Goal: Task Accomplishment & Management: Complete application form

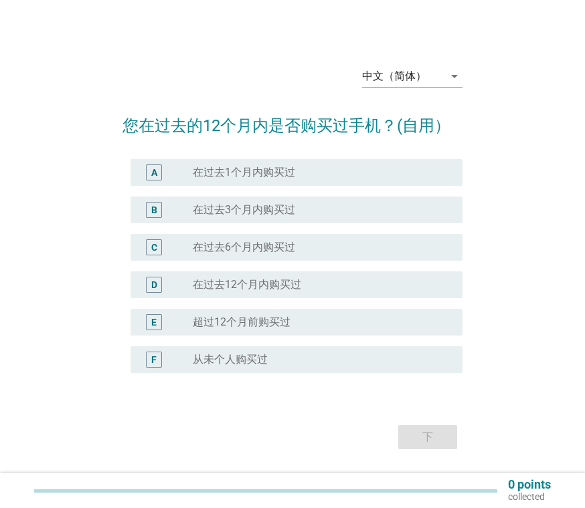
click at [369, 298] on div "D radio_button_unchecked 在过去12个月内购买过" at bounding box center [296, 285] width 332 height 27
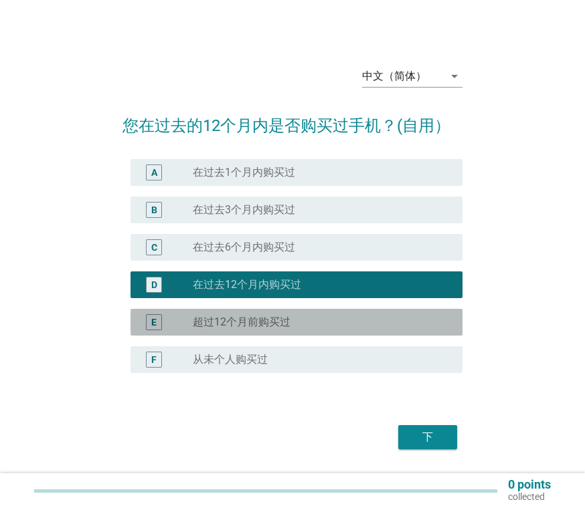
click at [395, 329] on div "radio_button_unchecked 超过[DATE]购买过" at bounding box center [317, 322] width 248 height 13
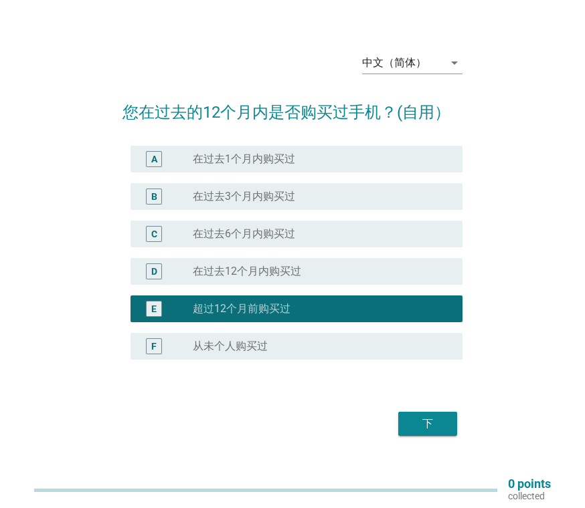
scroll to position [13, 0]
click at [428, 432] on div "下" at bounding box center [427, 424] width 37 height 16
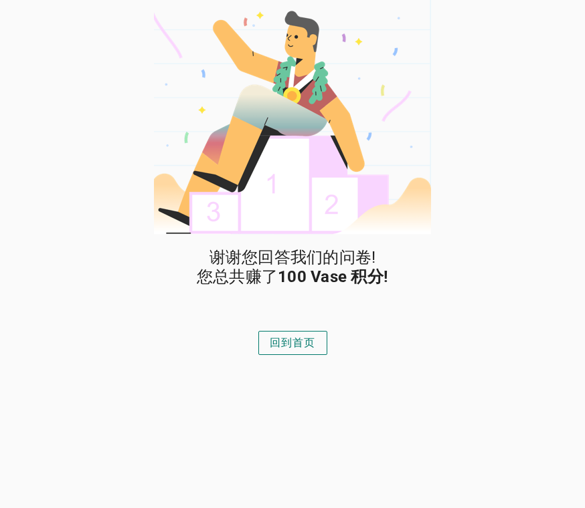
click at [311, 340] on div "回到首页" at bounding box center [293, 343] width 46 height 16
click at [274, 353] on button "回到首页" at bounding box center [292, 343] width 69 height 24
